Goal: Transaction & Acquisition: Subscribe to service/newsletter

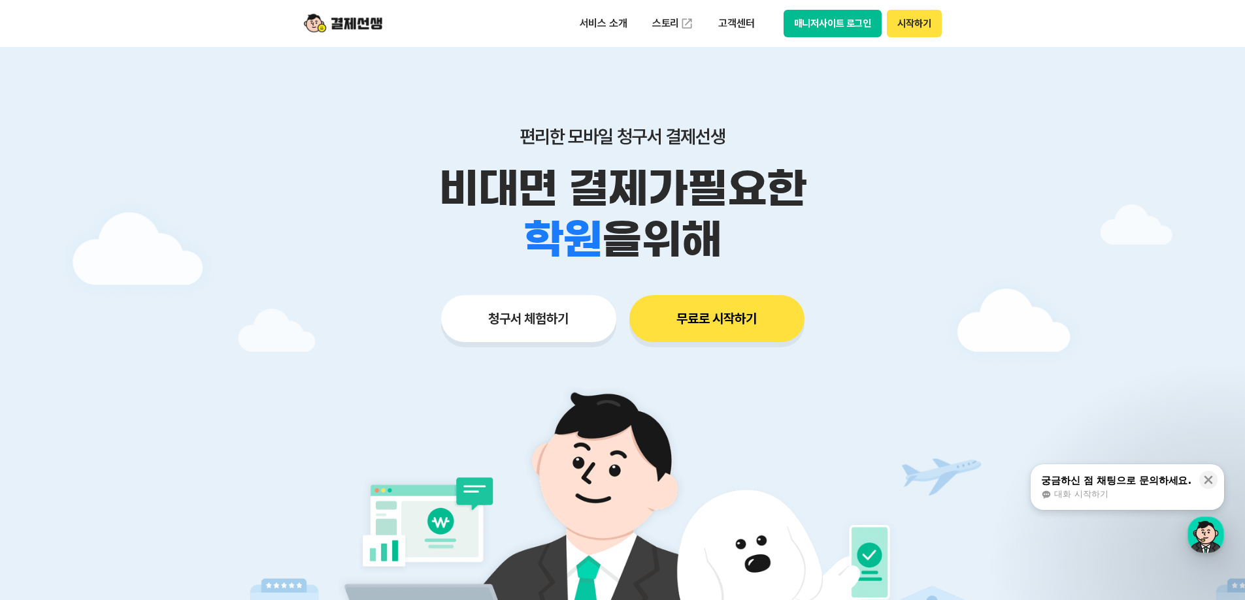
click at [399, 335] on div "청구서 체험하기 무료로 시작하기" at bounding box center [622, 318] width 669 height 47
click at [1206, 480] on icon at bounding box center [1208, 480] width 13 height 13
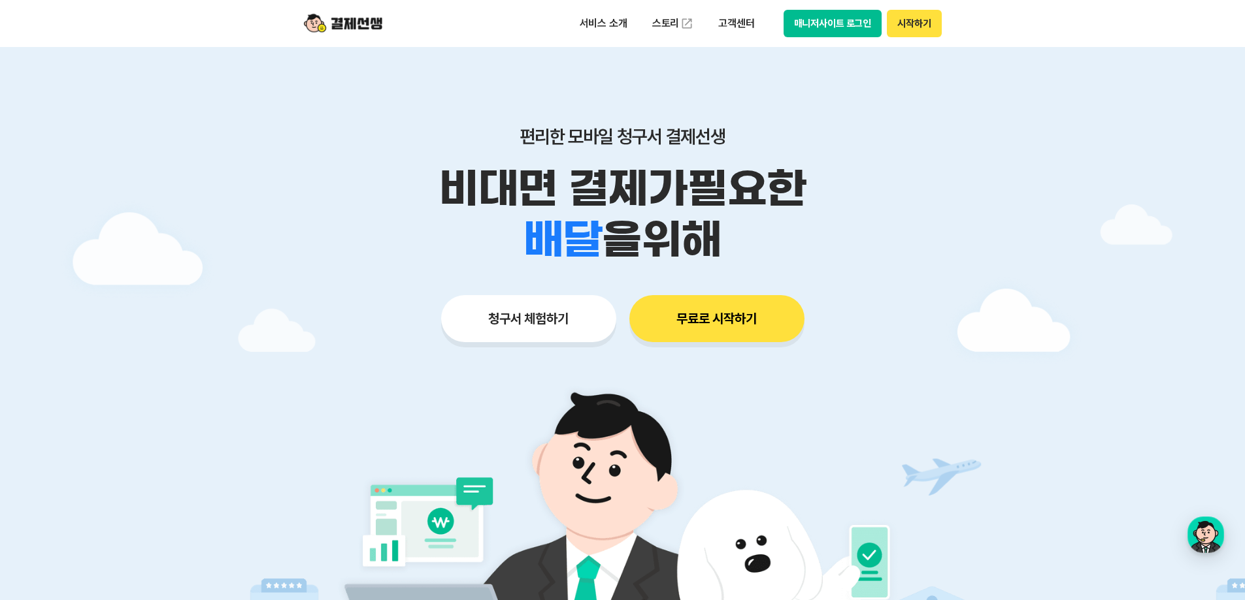
click at [295, 371] on div at bounding box center [622, 391] width 1245 height 689
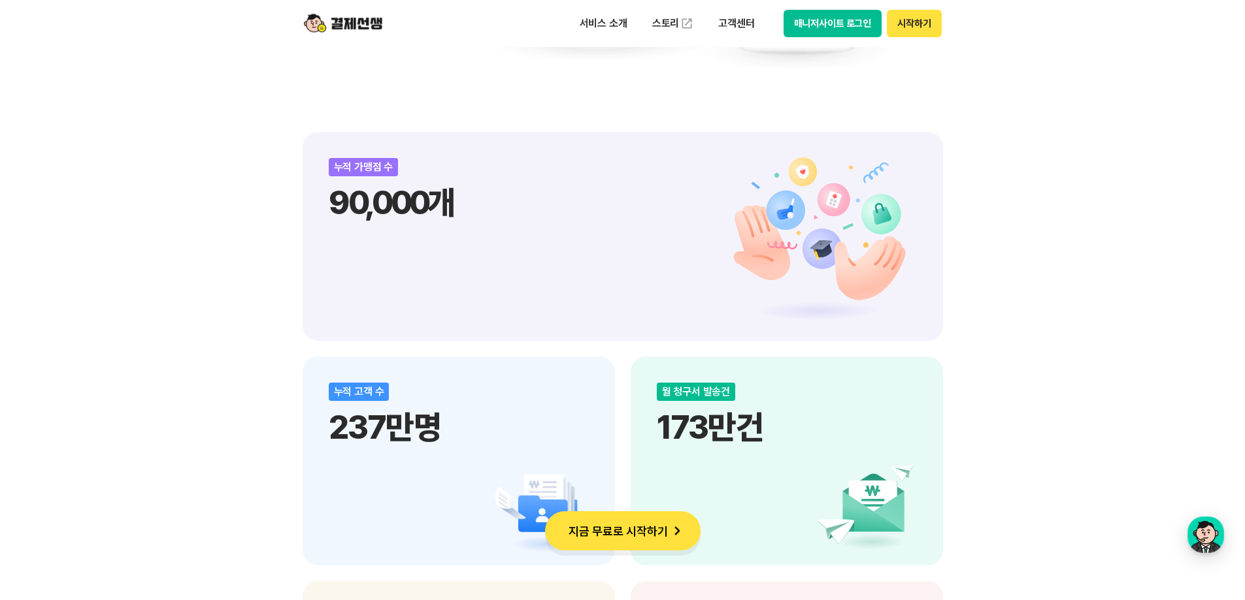
scroll to position [1633, 0]
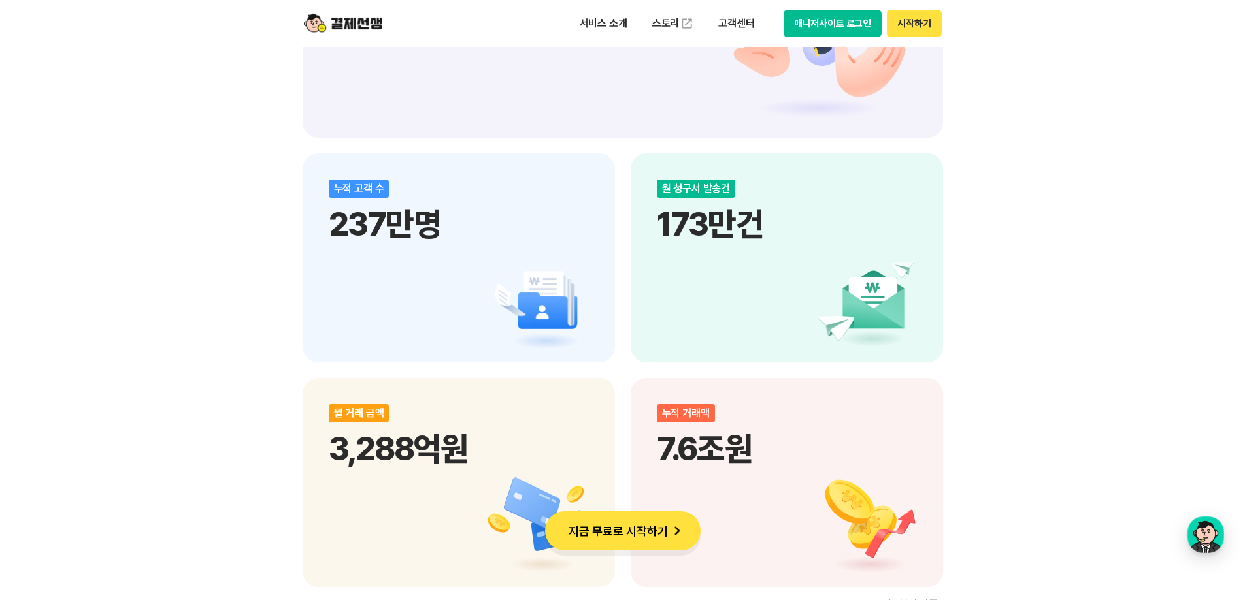
click at [1017, 388] on div "비대면 결제 1등 결제선생 숫자가 증명하는 국내 1등 비대면 결제 서비스 결제선생과 함께 사업장을 성장시켜 보세요! 누적 가맹점 수 90,00…" at bounding box center [622, 255] width 1245 height 2304
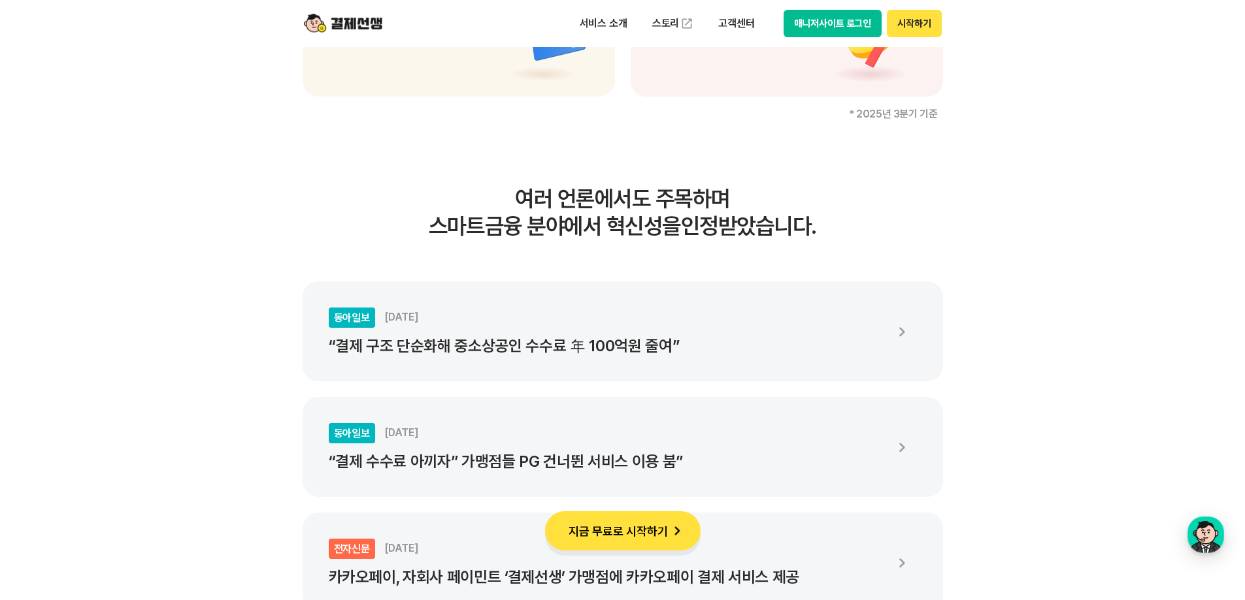
scroll to position [2156, 0]
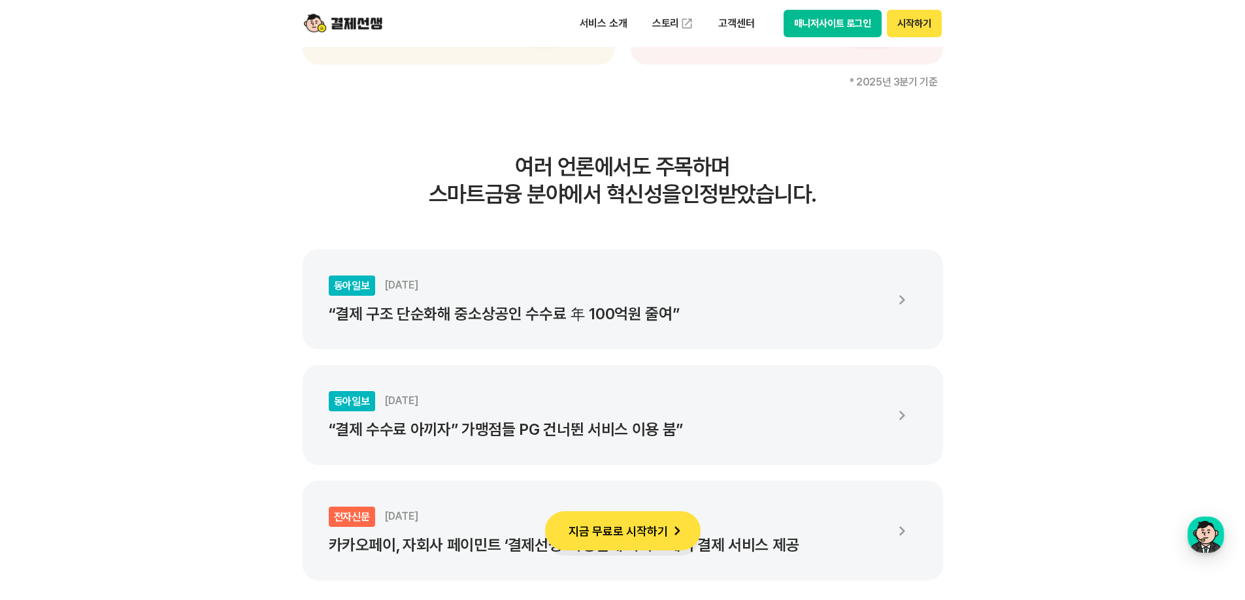
click at [653, 474] on ul "동아일보 [DATE] “결제 구조 단순화해 중소상공인 수수료 年 100억원 줄여” 동아일보 [DATE] “결제 수수료 아끼자” 가맹점들 PG …" at bounding box center [623, 415] width 640 height 331
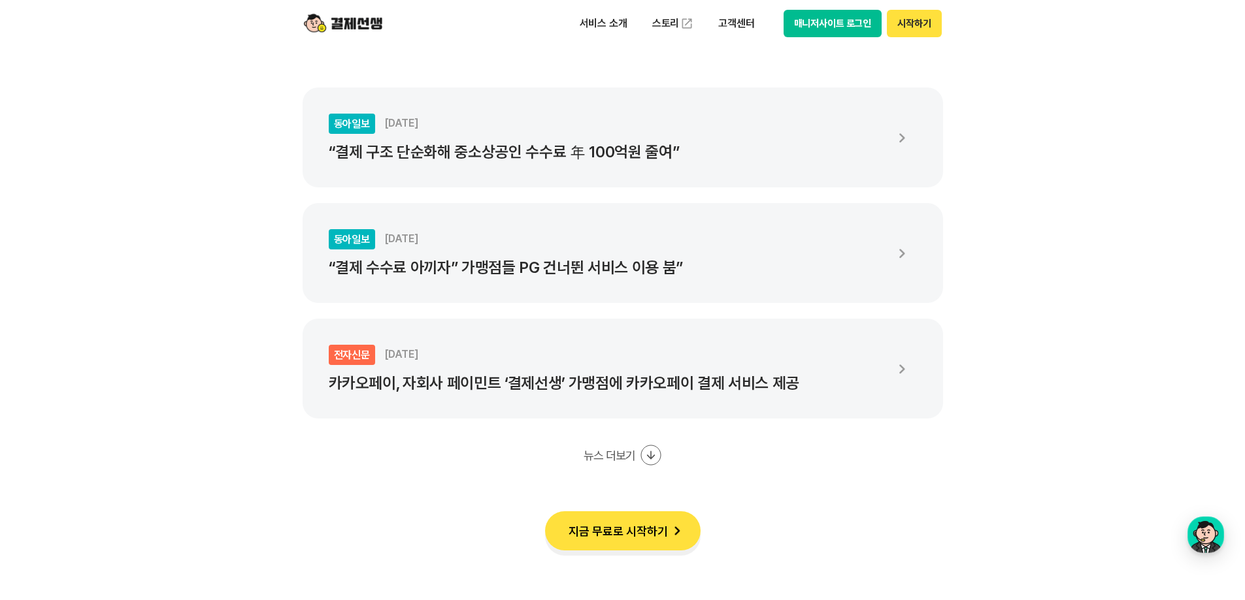
scroll to position [2483, 0]
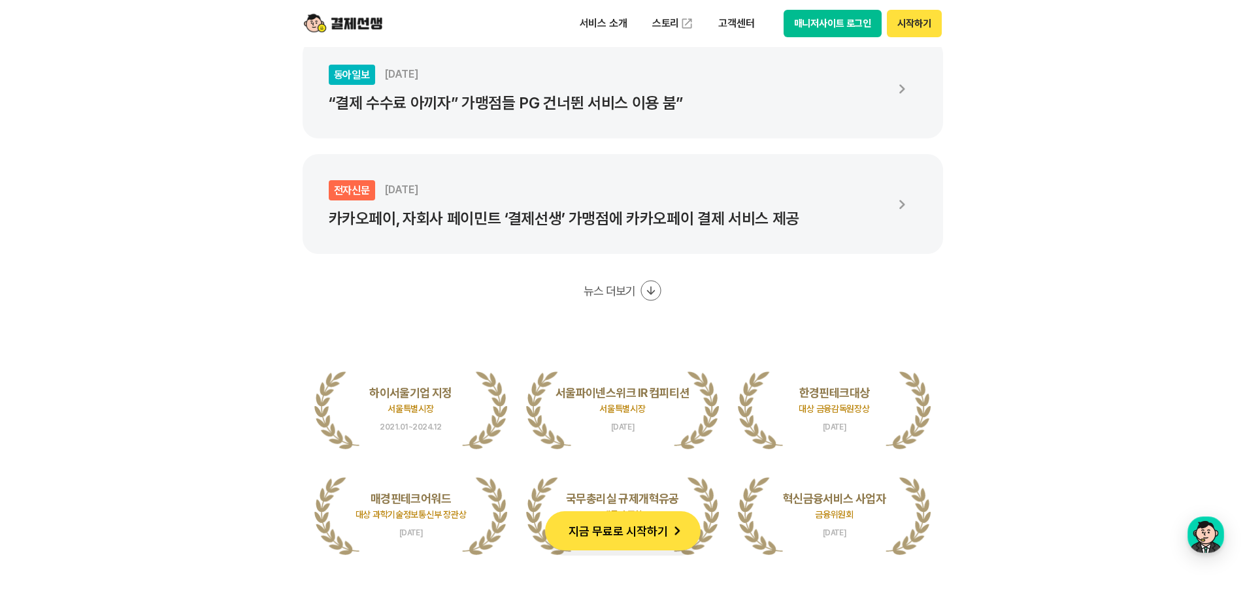
click at [654, 290] on icon at bounding box center [650, 290] width 21 height 21
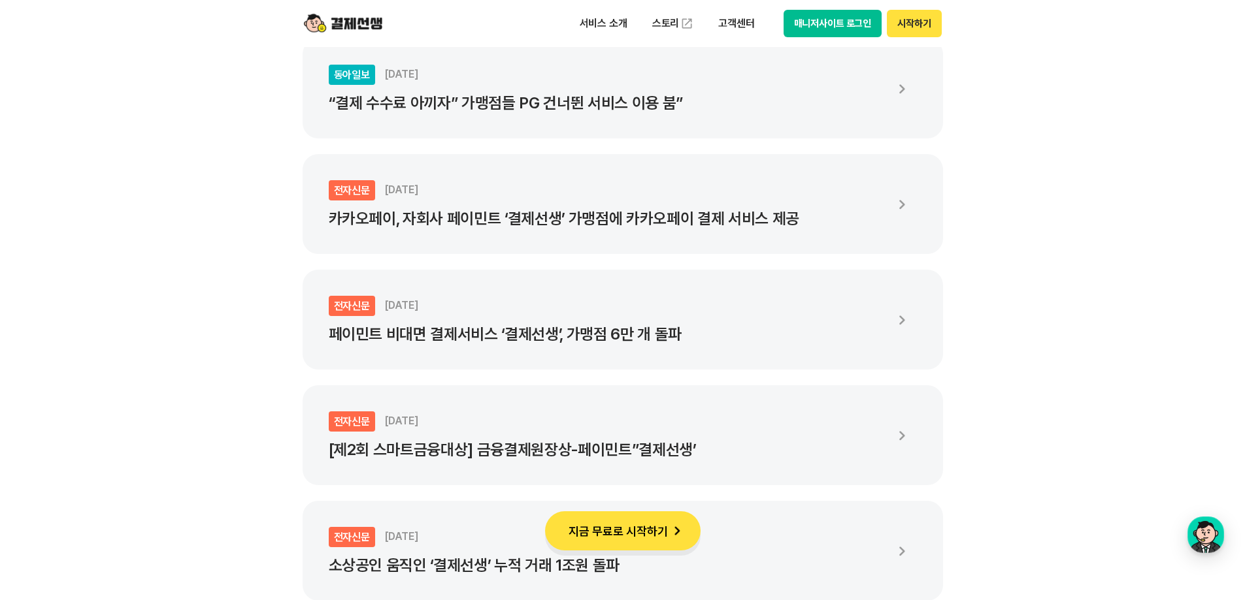
click at [651, 376] on ul "동아일보 [DATE] “결제 구조 단순화해 중소상공인 수수료 年 100억원 줄여” 동아일보 [DATE] “결제 수수료 아끼자” 가맹점들 PG …" at bounding box center [623, 262] width 640 height 678
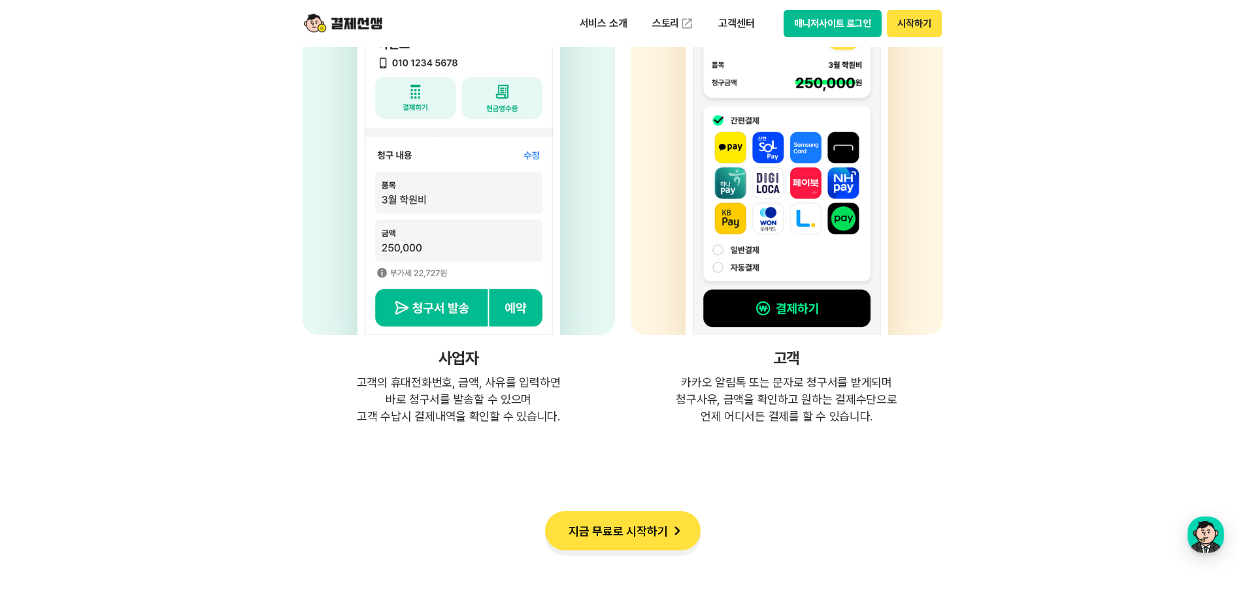
scroll to position [3790, 0]
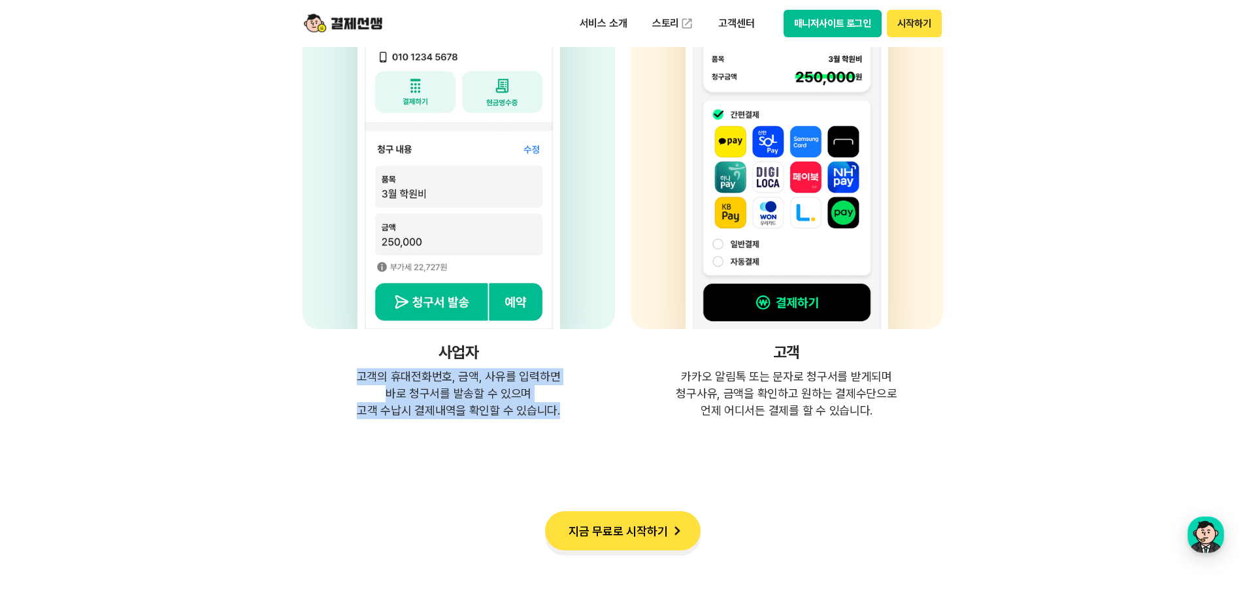
drag, startPoint x: 359, startPoint y: 379, endPoint x: 600, endPoint y: 419, distance: 244.4
click at [592, 407] on p "고객의 휴대전화번호, 금액, 사유를 입력하면 바로 청구서를 발송할 수 있으며 고객 수납시 결제내역을 확인할 수 있습니다." at bounding box center [459, 394] width 312 height 51
click at [600, 419] on p "고객의 휴대전화번호, 금액, 사유를 입력하면 바로 청구서를 발송할 수 있으며 고객 수납시 결제내역을 확인할 수 있습니다." at bounding box center [459, 394] width 312 height 51
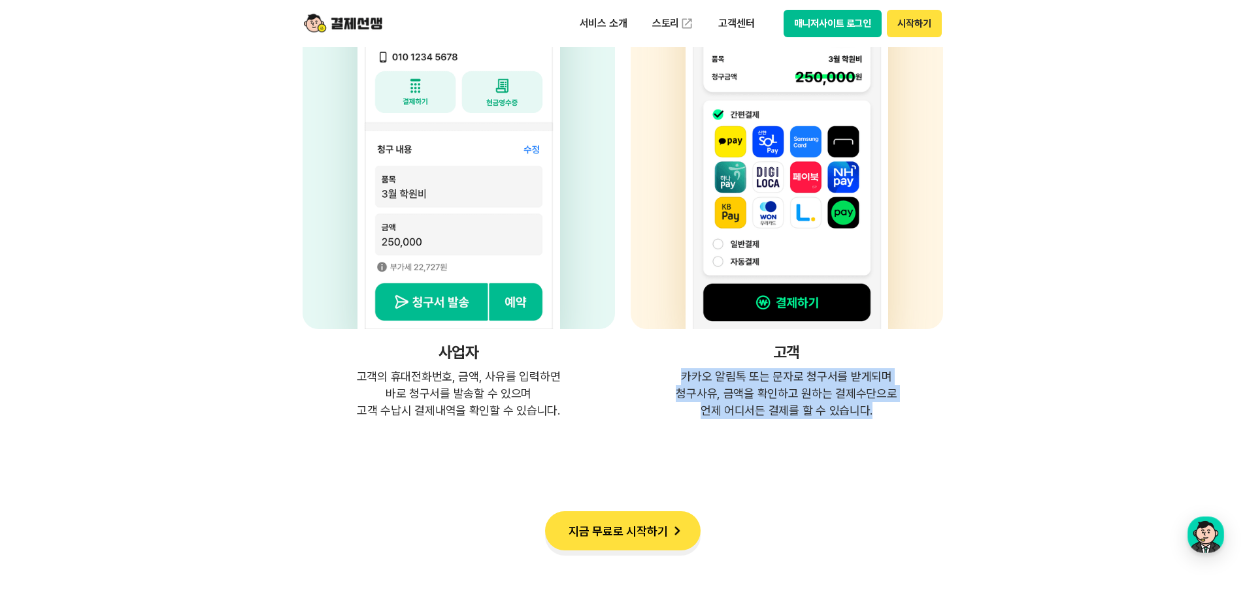
drag, startPoint x: 677, startPoint y: 379, endPoint x: 917, endPoint y: 409, distance: 241.7
click at [917, 409] on p "카카오 알림톡 또는 문자로 청구서를 받게되며 청구사유, 금액을 확인하고 원하는 결제수단으로 언제 어디서든 결제를 할 수 있습니다." at bounding box center [787, 394] width 312 height 51
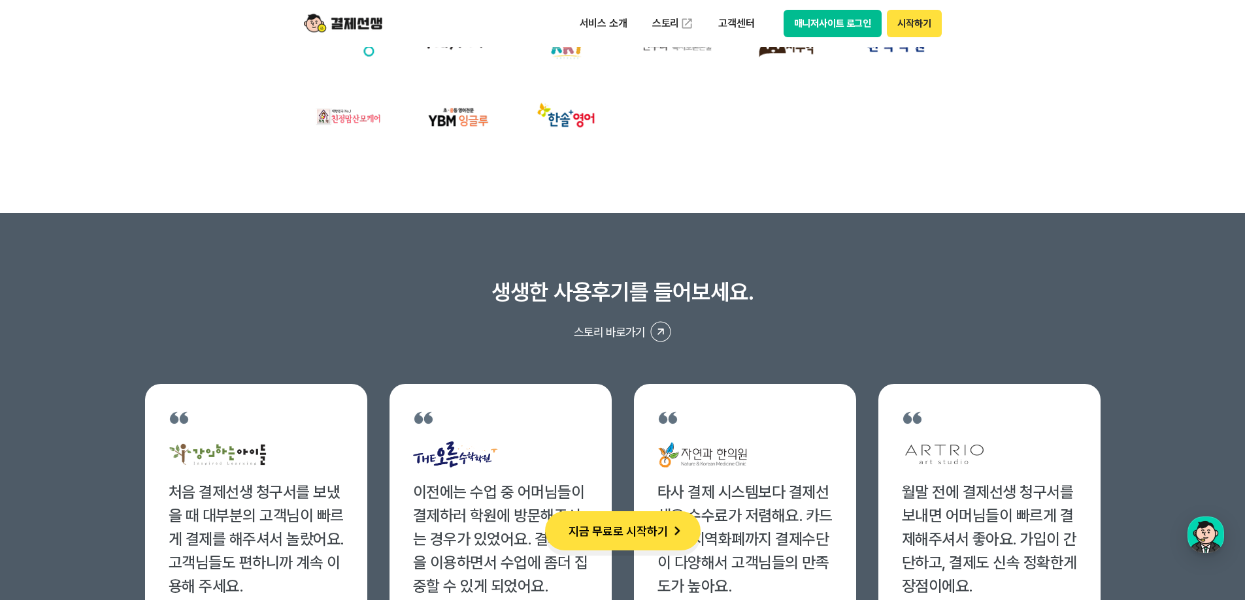
scroll to position [5227, 0]
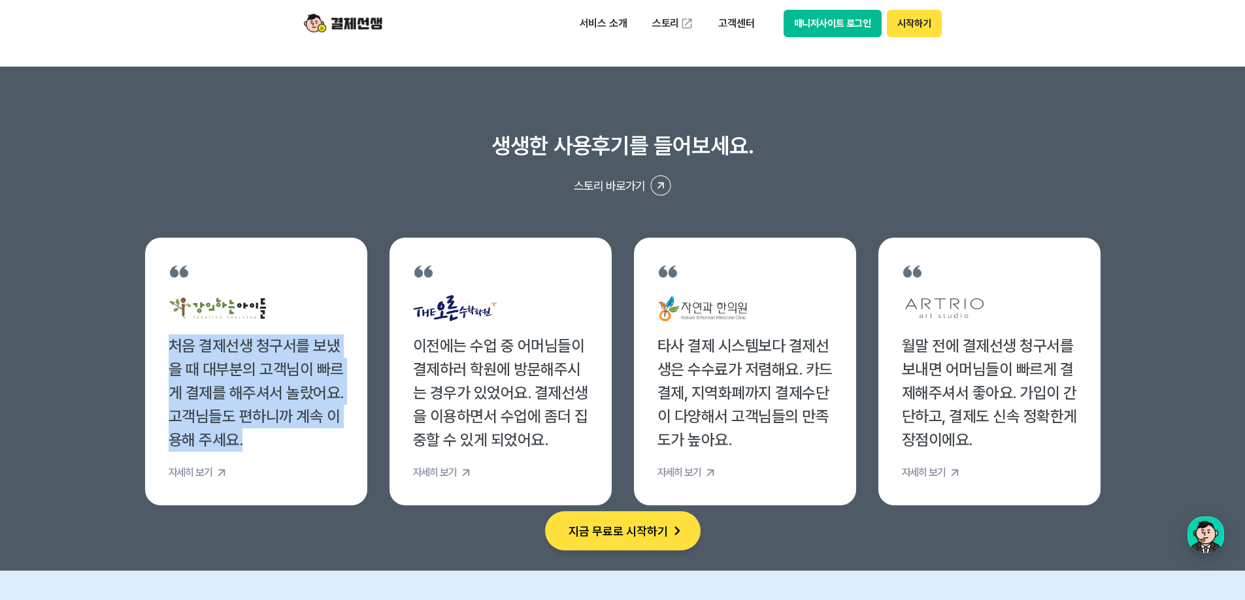
drag, startPoint x: 169, startPoint y: 350, endPoint x: 463, endPoint y: 391, distance: 296.8
click at [343, 438] on div "처음 결제선생 청구서를 보냈을 때 대부분의 고객님이 빠르게 결제를 해주셔서 놀랐어요. 고객님들도 편하니까 계속 이용해 주세요." at bounding box center [256, 394] width 175 height 118
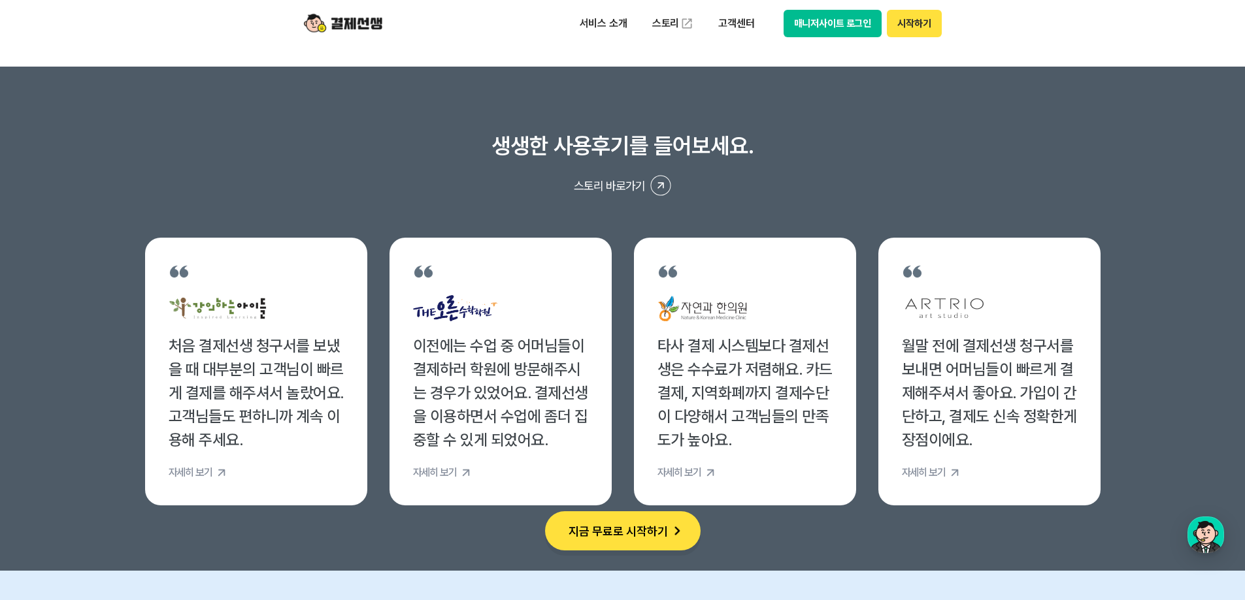
click at [489, 384] on div "이전에는 수업 중 어머님들이 결제하러 학원에 방문해주시는 경우가 있었어요. 결제선생을 이용하면서 수업에 좀더 집중할 수 있게 되었어요." at bounding box center [500, 394] width 175 height 118
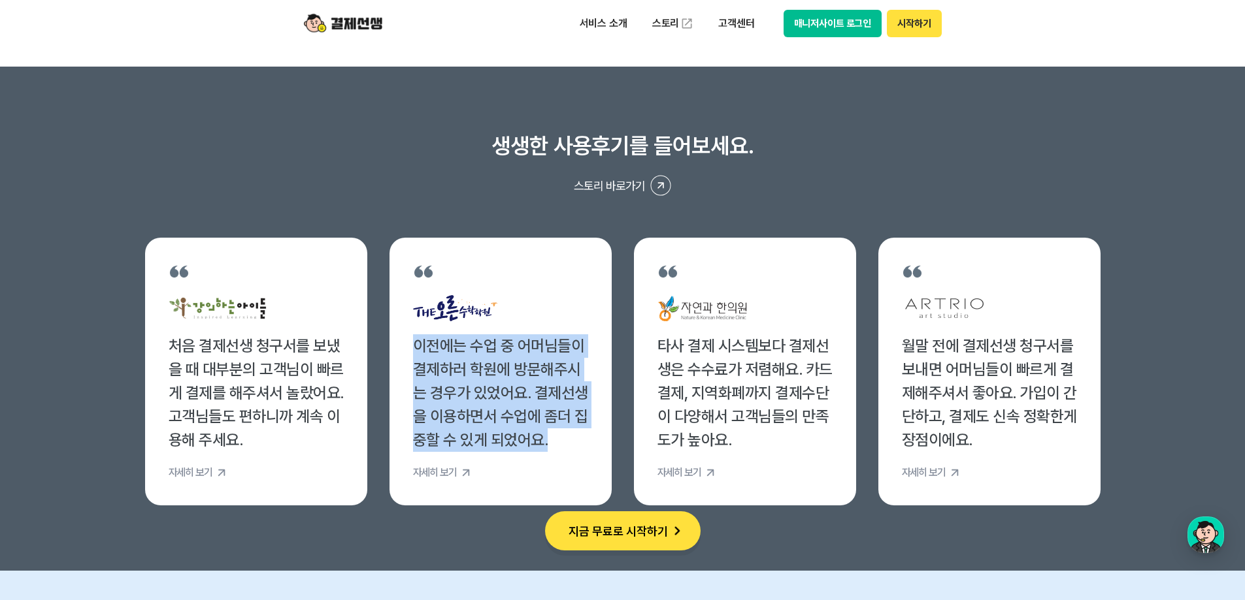
drag, startPoint x: 407, startPoint y: 346, endPoint x: 586, endPoint y: 448, distance: 206.3
click at [586, 446] on li "이전에는 수업 중 어머님들이 결제하러 학원에 방문해주시는 경우가 있었어요. 결제선생을 이용하면서 수업에 좀더 집중할 수 있게 되었어요. 자세히…" at bounding box center [500, 372] width 222 height 268
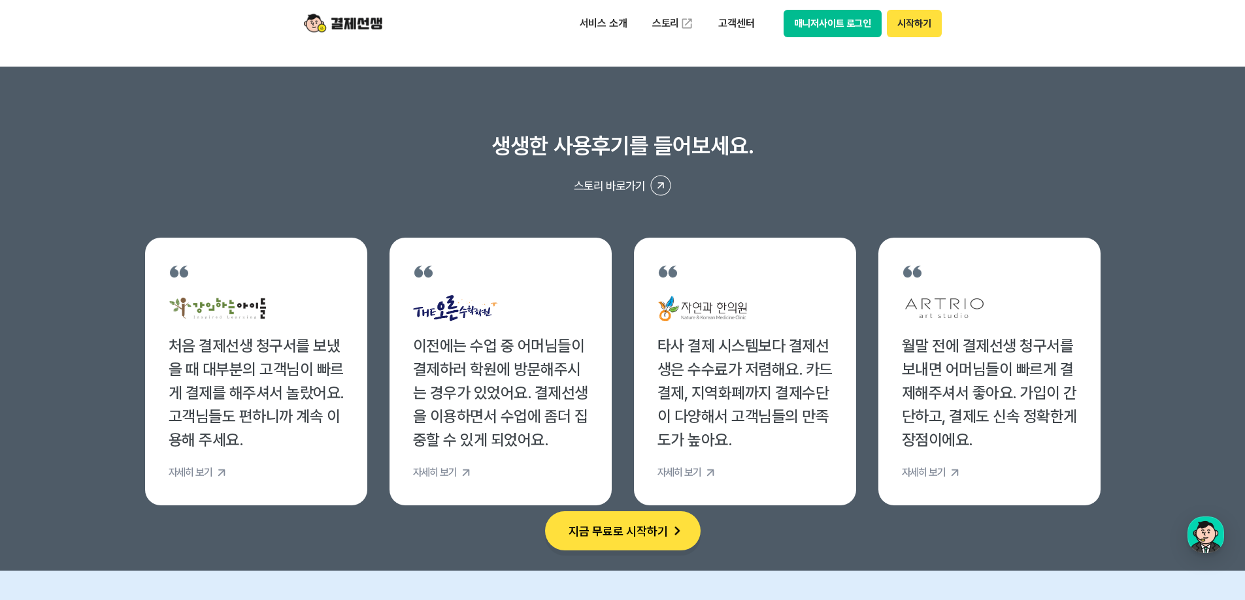
click at [582, 453] on li "이전에는 수업 중 어머님들이 결제하러 학원에 방문해주시는 경우가 있었어요. 결제선생을 이용하면서 수업에 좀더 집중할 수 있게 되었어요. 자세히…" at bounding box center [500, 372] width 222 height 268
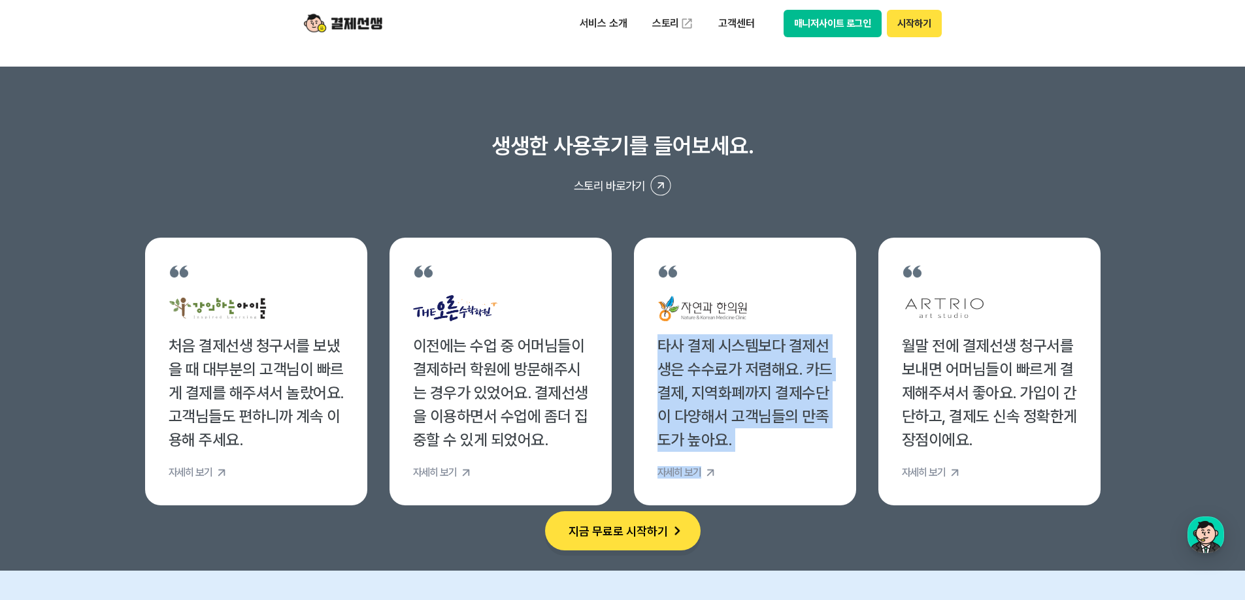
drag, startPoint x: 653, startPoint y: 344, endPoint x: 802, endPoint y: 453, distance: 184.8
click at [802, 453] on li "타사 결제 시스템보다 결제선생은 수수료가 저렴해요. 카드결제, 지역화폐까지 결제수단이 다양해서 고객님들의 만족도가 높아요. 자세히 보기" at bounding box center [745, 372] width 222 height 268
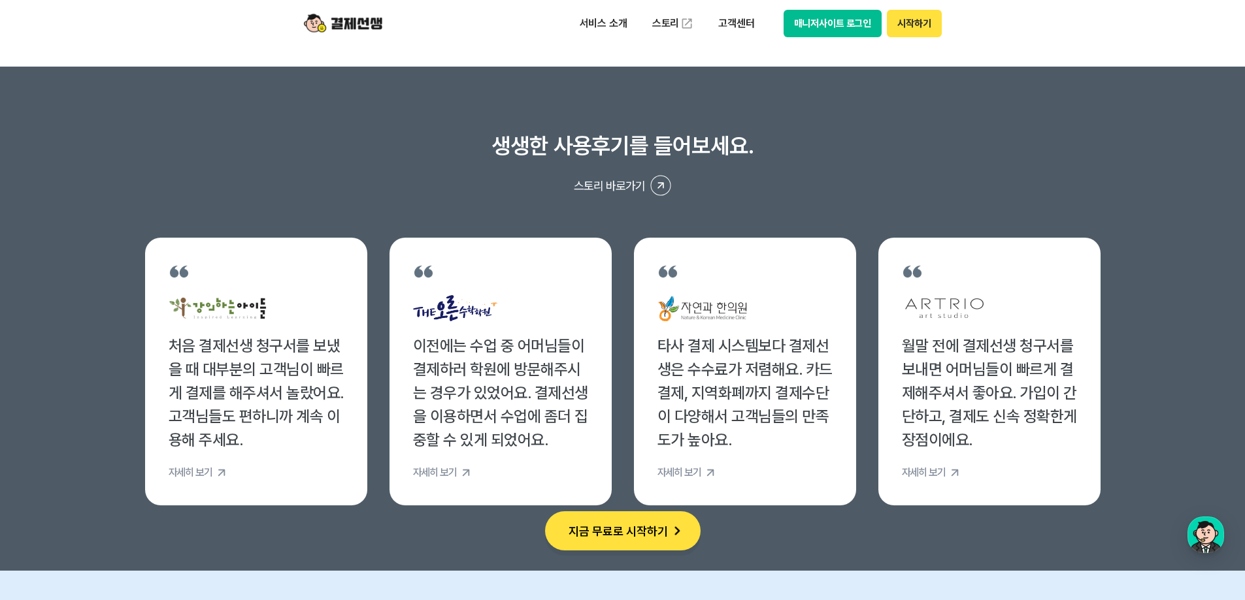
click at [934, 378] on div "월말 전에 결제선생 청구서를 보내면 어머님들이 빠르게 결제해주셔서 좋아요. 가입이 간단하고, 결제도 신속 정확한게 장점이에요." at bounding box center [989, 394] width 175 height 118
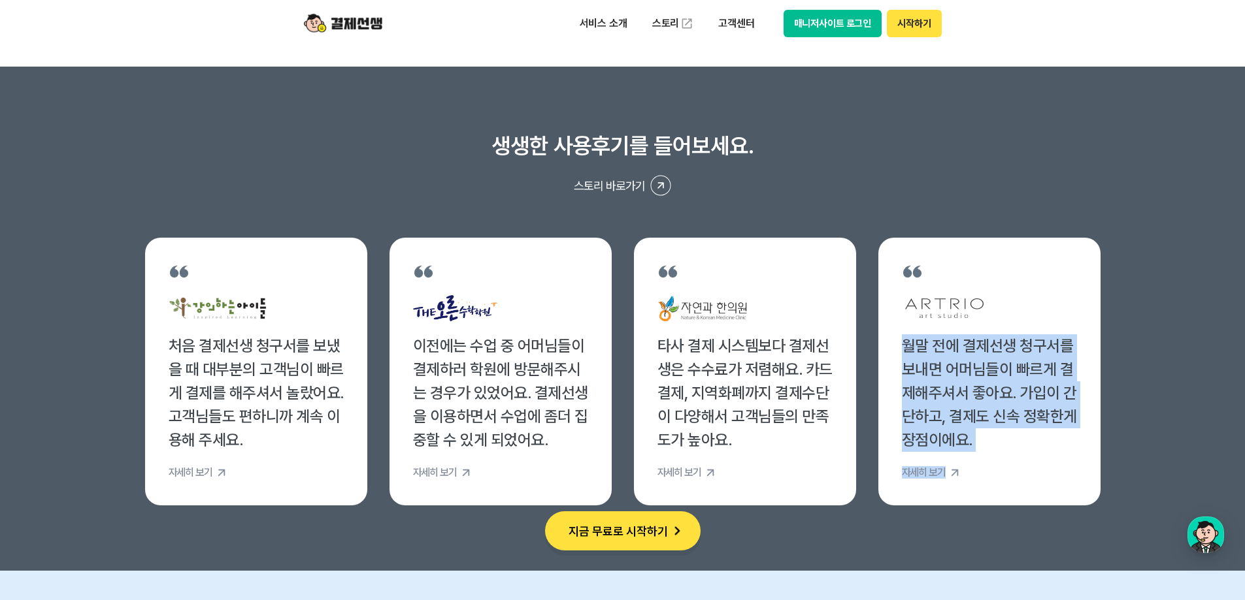
drag, startPoint x: 908, startPoint y: 348, endPoint x: 1037, endPoint y: 456, distance: 168.8
click at [1037, 456] on li "월말 전에 결제선생 청구서를 보내면 어머님들이 빠르게 결제해주셔서 좋아요. 가입이 간단하고, 결제도 신속 정확한게 장점이에요. 자세히 보기" at bounding box center [989, 372] width 222 height 268
click at [1052, 455] on li "월말 전에 결제선생 청구서를 보내면 어머님들이 빠르게 결제해주셔서 좋아요. 가입이 간단하고, 결제도 신속 정확한게 장점이에요. 자세히 보기" at bounding box center [989, 372] width 222 height 268
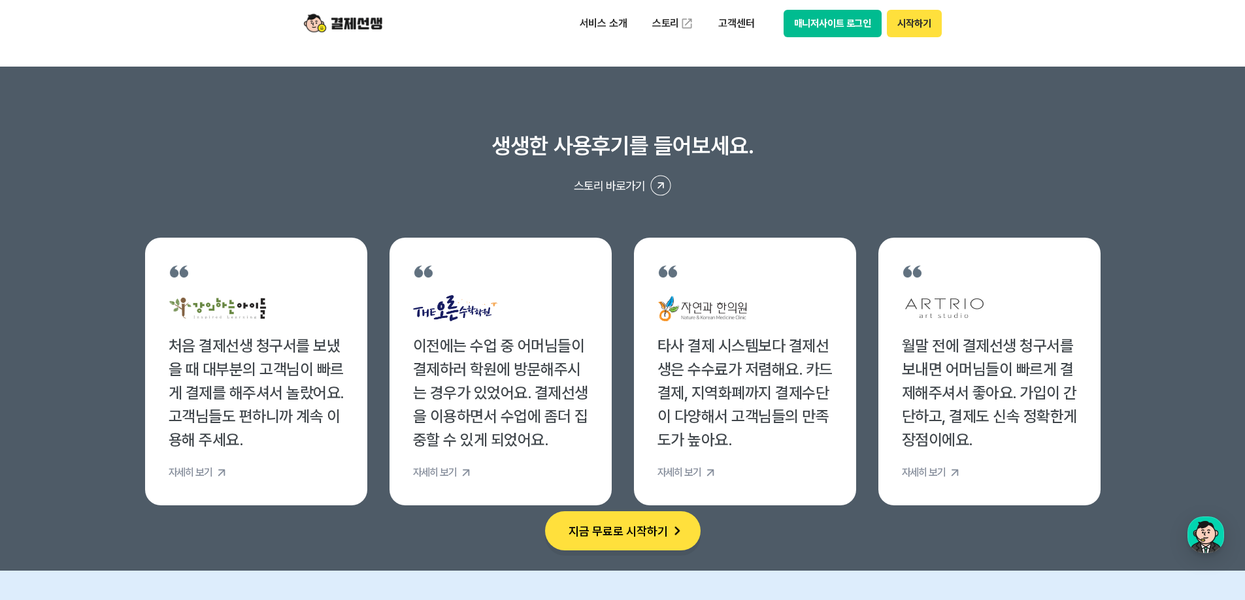
click at [798, 546] on section "생생한 사용후기를 들어보세요. 스토리 바로가기 처음 결제선생 청구서를 보냈을 때 대부분의 고객님이 빠르게 결제를 해주셔서 놀랐어요. 고객님들도…" at bounding box center [622, 319] width 1245 height 504
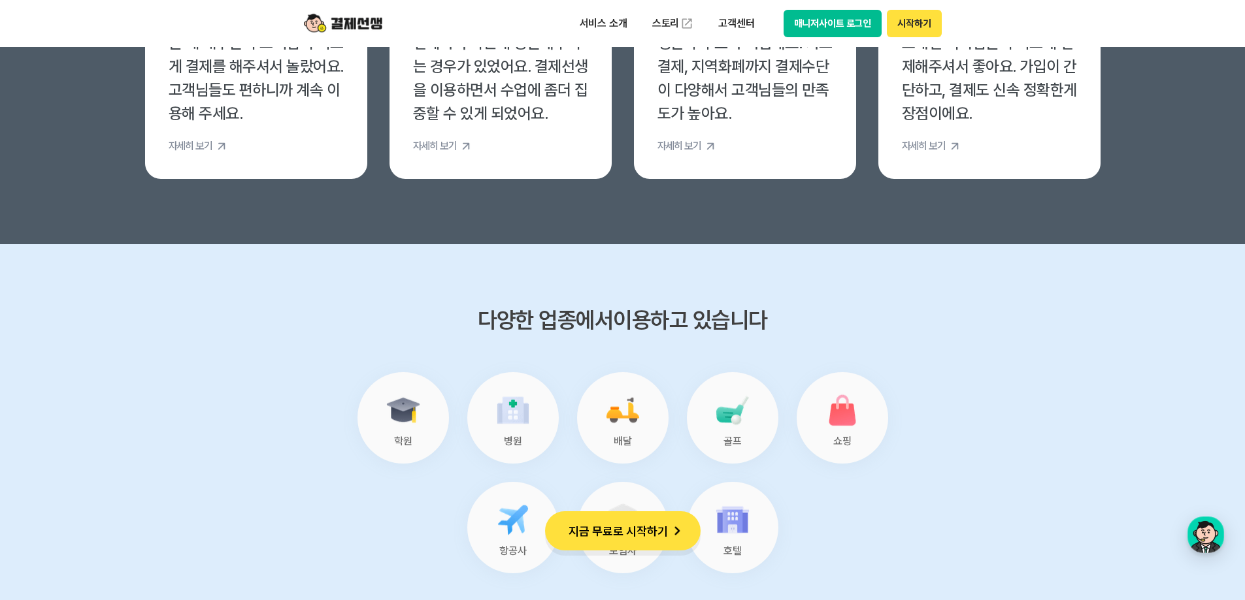
click at [649, 538] on button "지금 무료로 시작하기" at bounding box center [623, 531] width 156 height 39
